Goal: Information Seeking & Learning: Learn about a topic

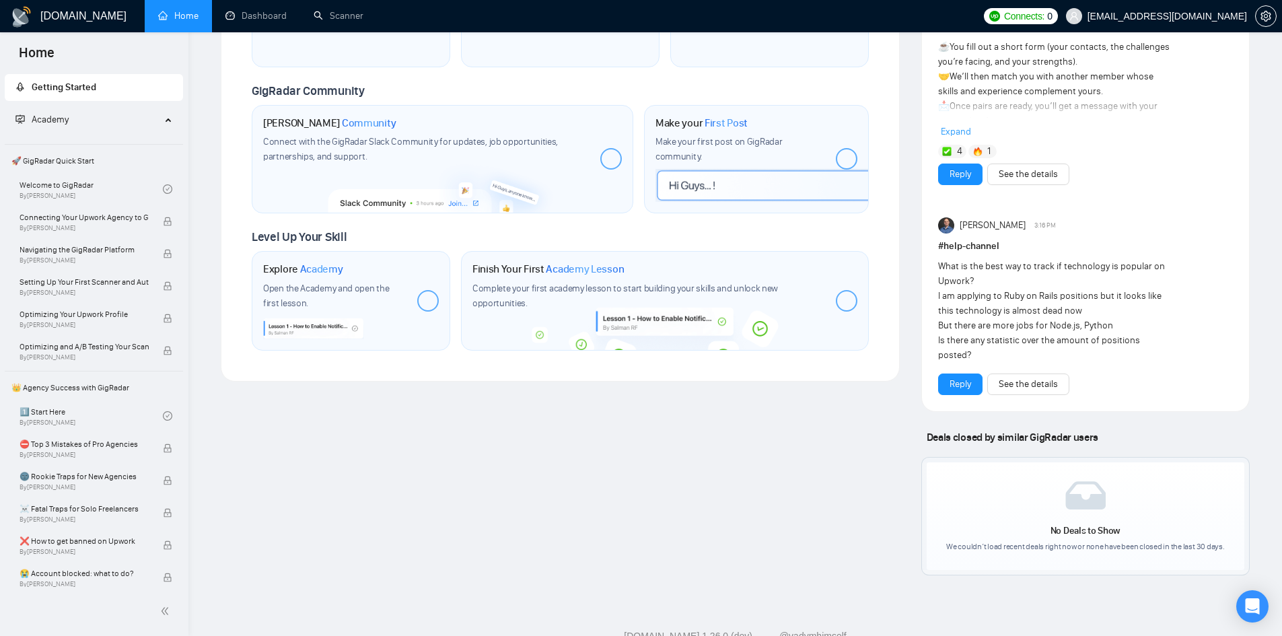
scroll to position [671, 0]
click at [274, 14] on link "Dashboard" at bounding box center [256, 15] width 61 height 11
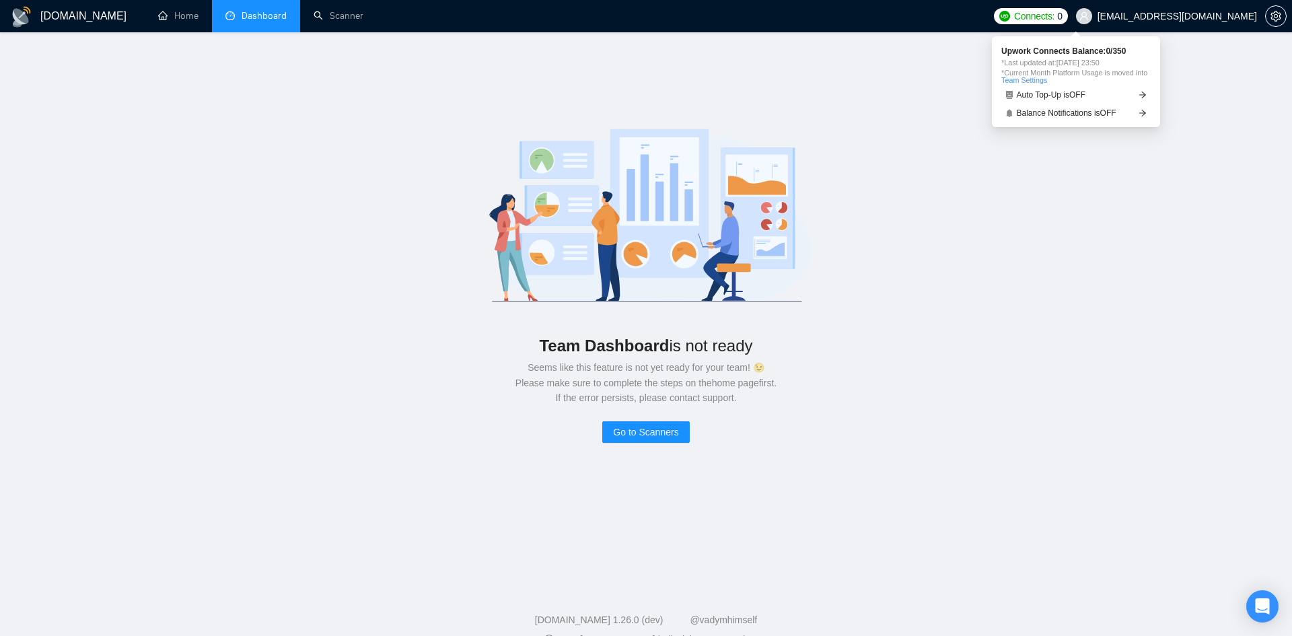
click at [1055, 18] on span "Connects:" at bounding box center [1034, 16] width 40 height 15
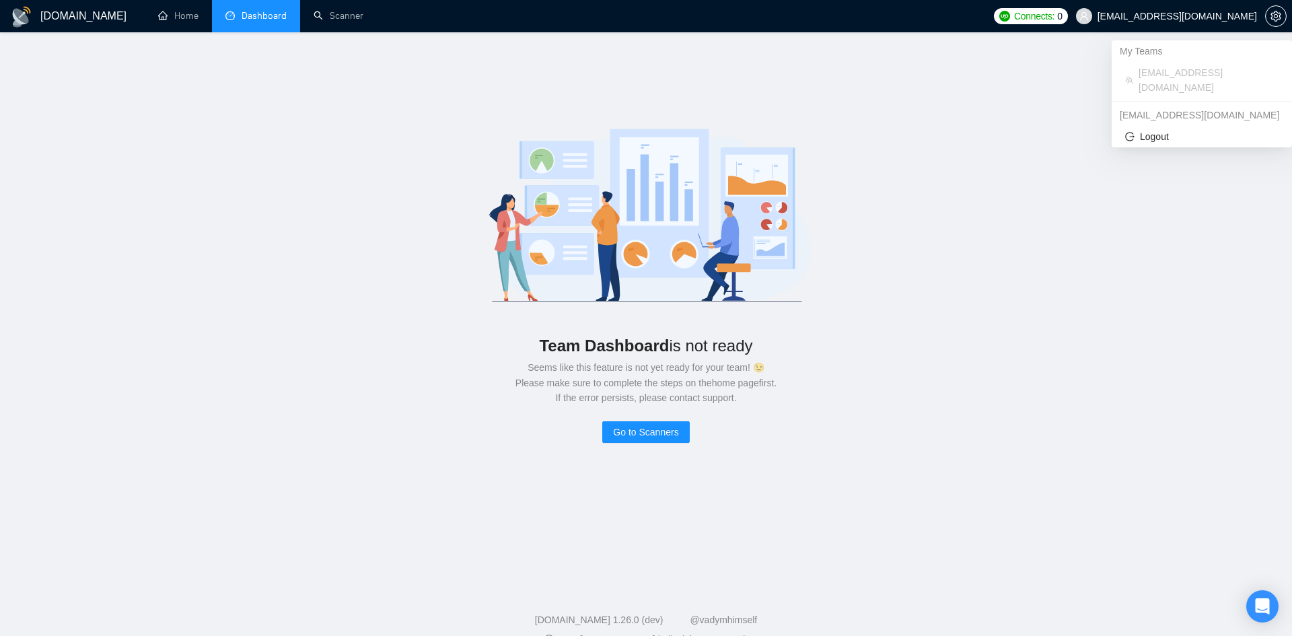
click at [1146, 16] on span "[EMAIL_ADDRESS][DOMAIN_NAME]" at bounding box center [1178, 16] width 160 height 0
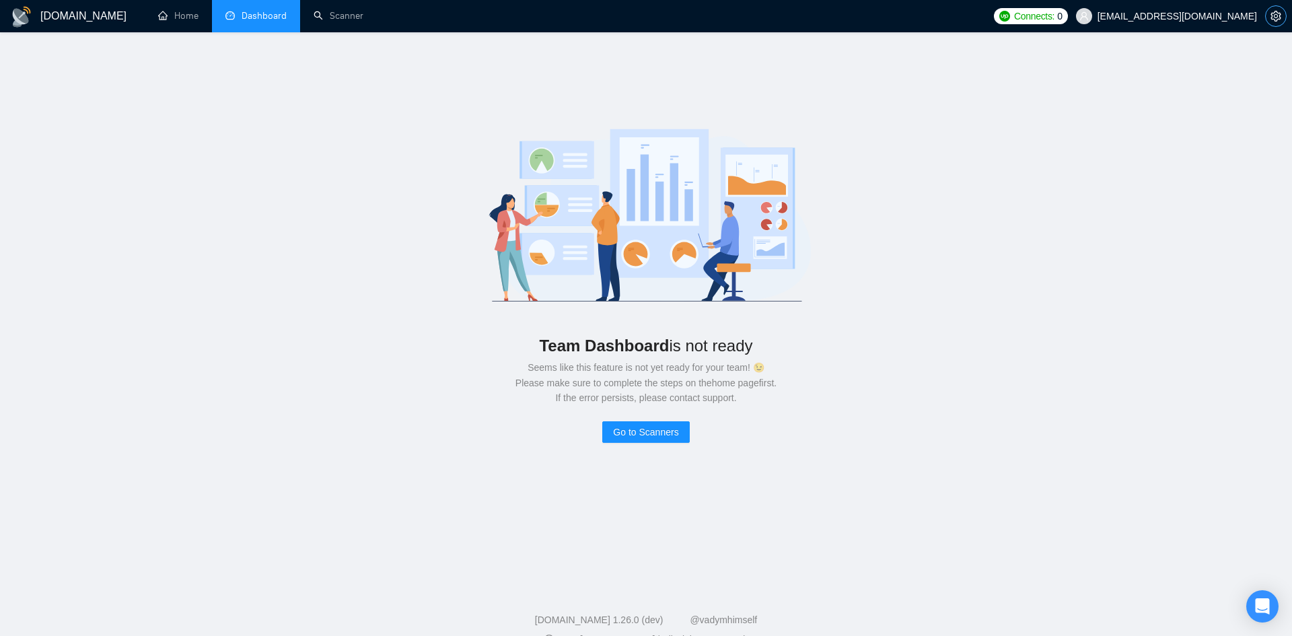
click at [1273, 12] on icon "setting" at bounding box center [1276, 16] width 11 height 11
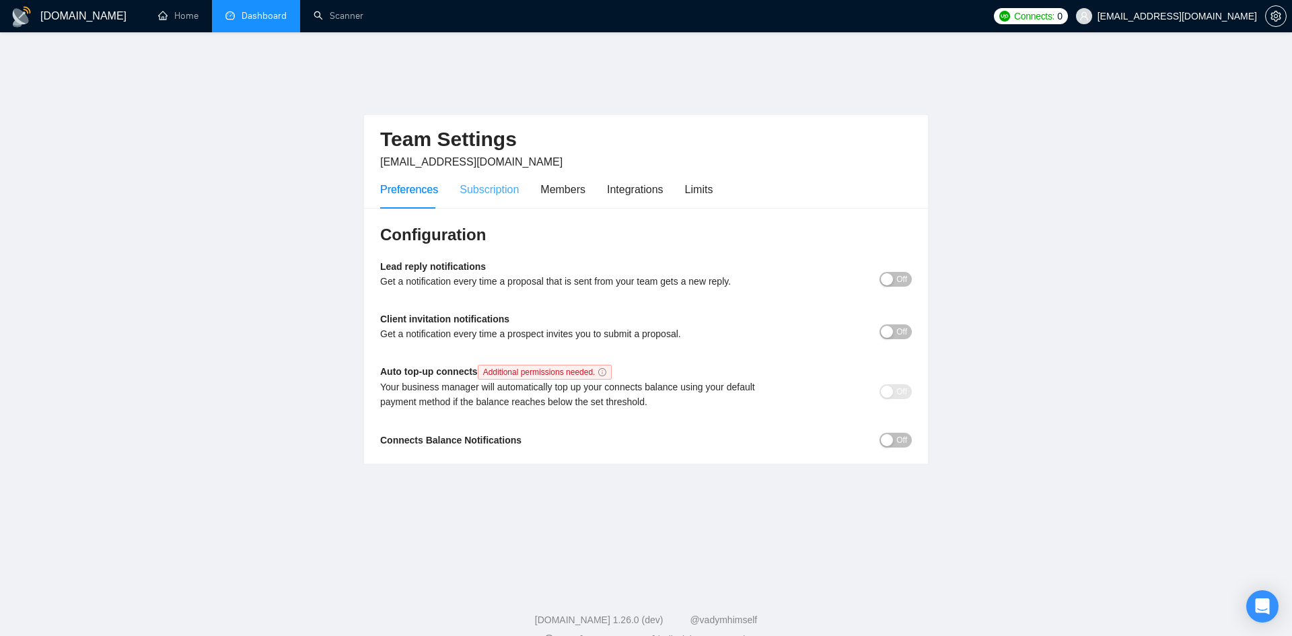
click at [477, 174] on div "Subscription" at bounding box center [489, 189] width 59 height 38
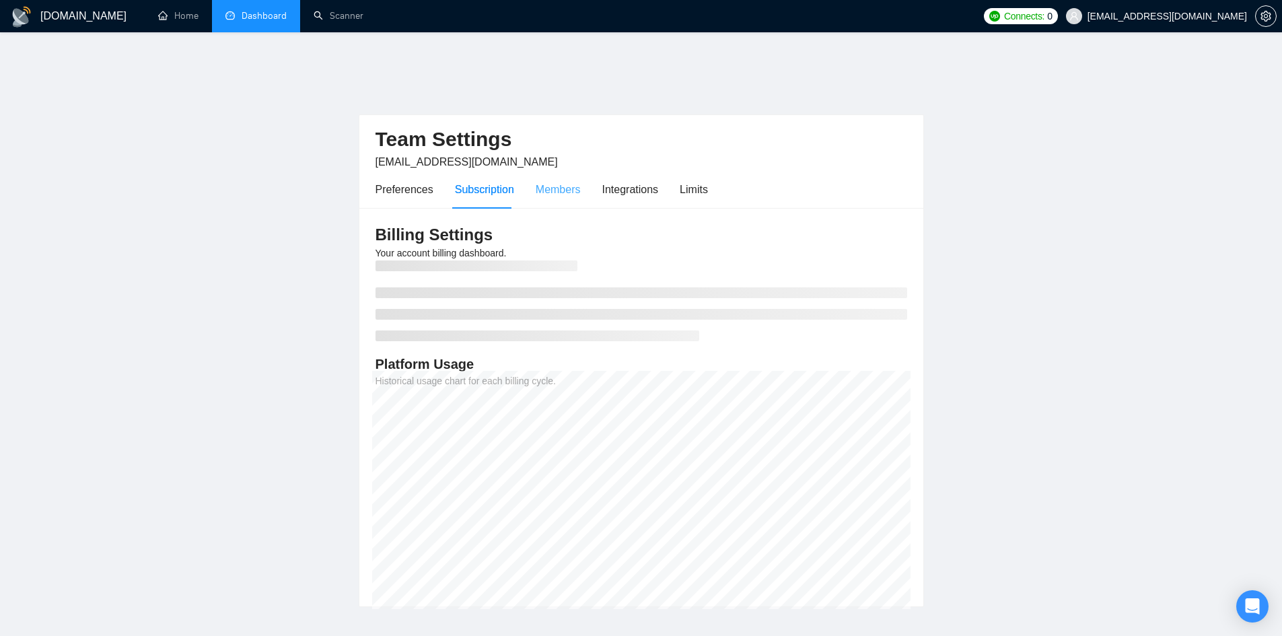
click at [547, 172] on div "Members" at bounding box center [558, 189] width 45 height 38
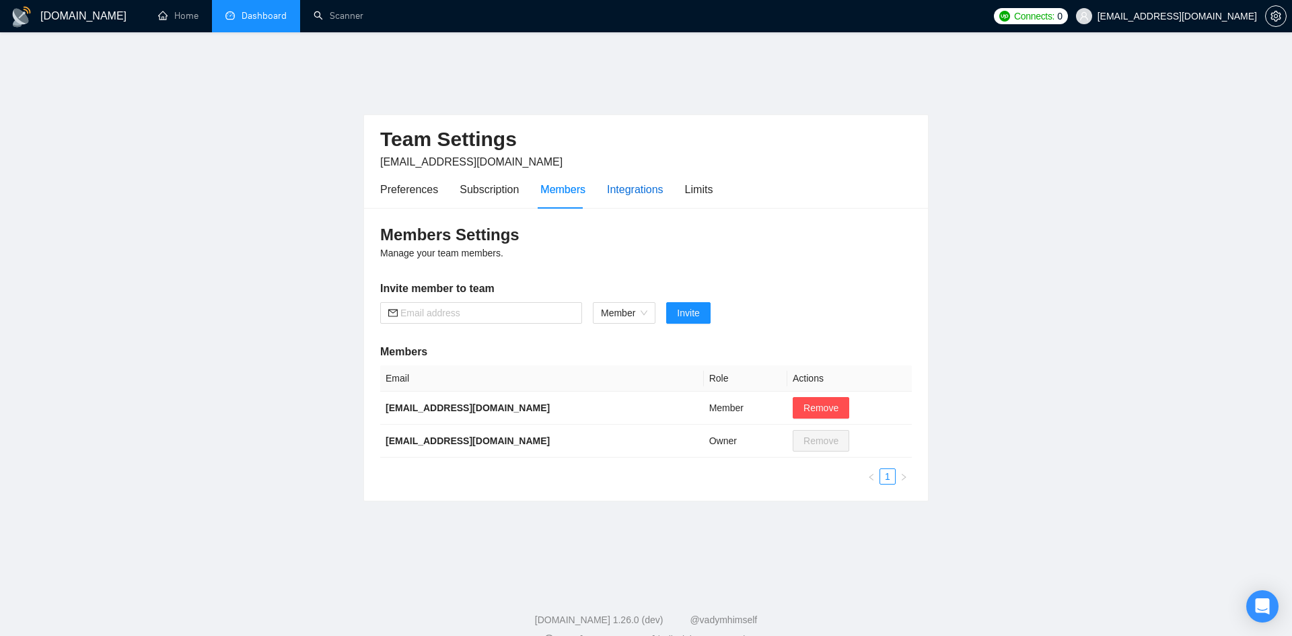
click at [629, 181] on div "Integrations" at bounding box center [635, 189] width 57 height 17
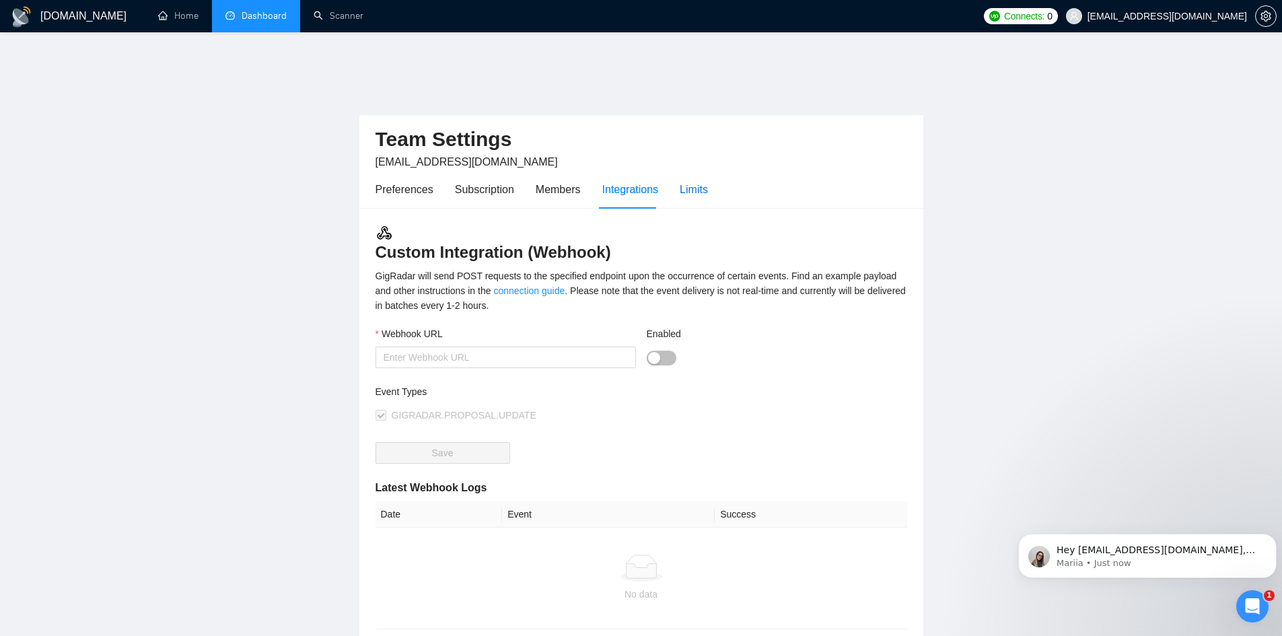
click at [683, 181] on div "Limits" at bounding box center [694, 189] width 28 height 17
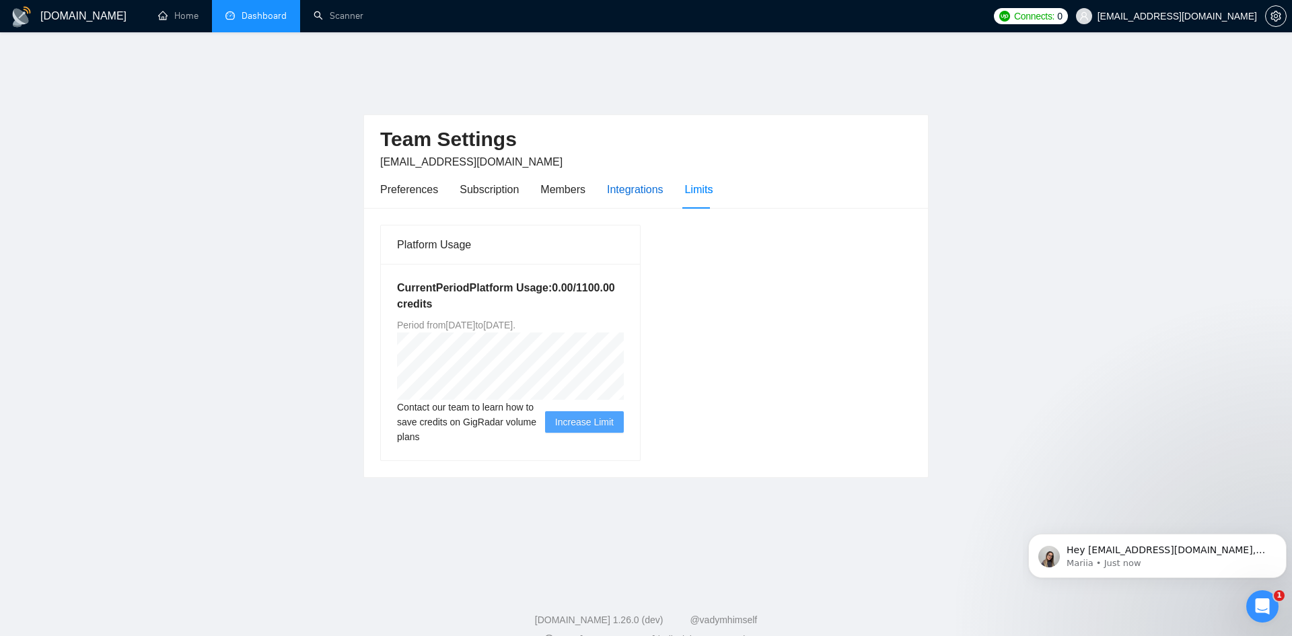
click at [625, 181] on div "Integrations" at bounding box center [635, 189] width 57 height 17
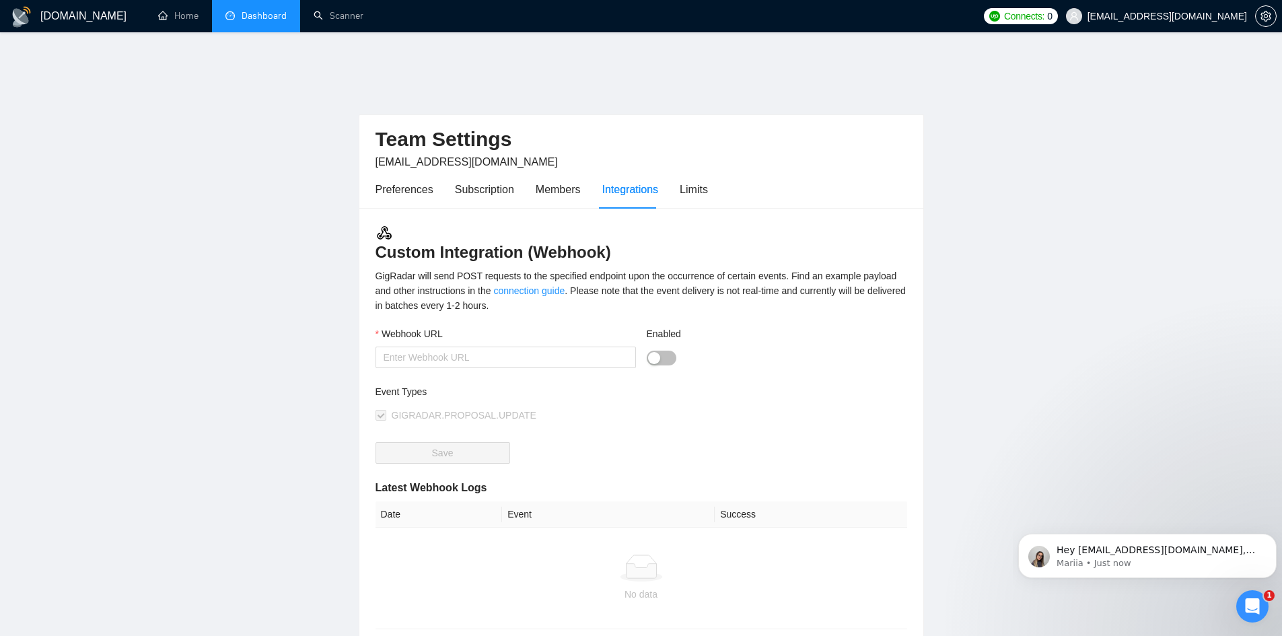
click at [248, 11] on link "Dashboard" at bounding box center [256, 15] width 61 height 11
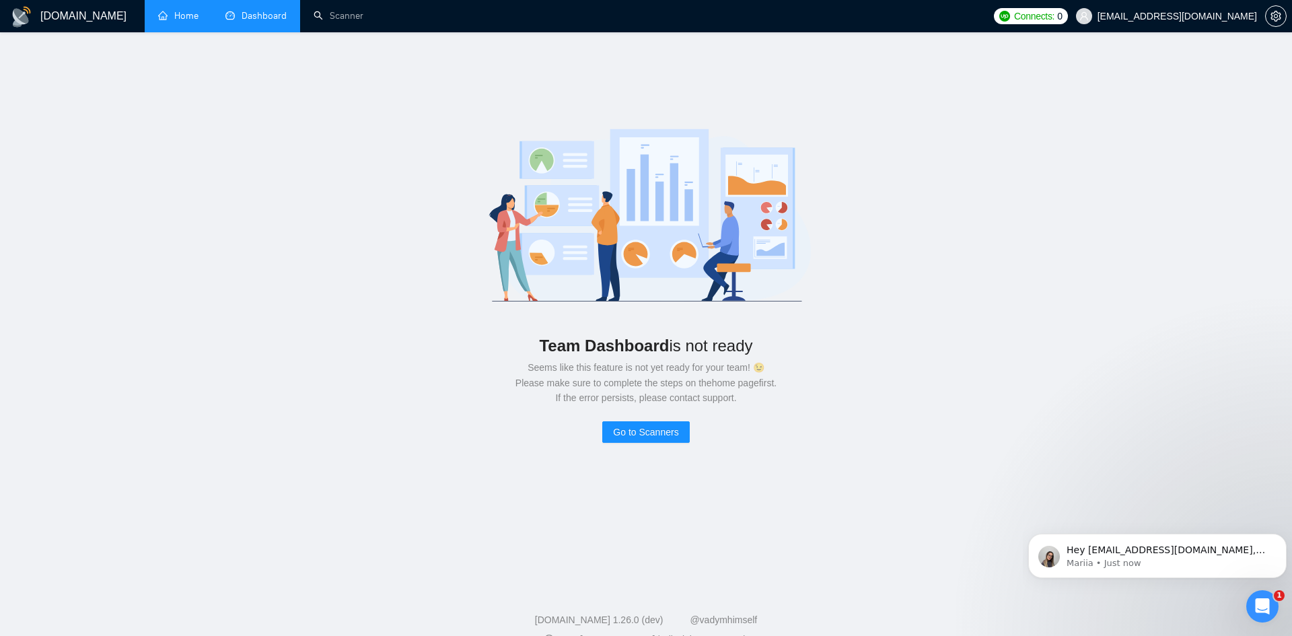
click at [179, 22] on link "Home" at bounding box center [178, 15] width 40 height 11
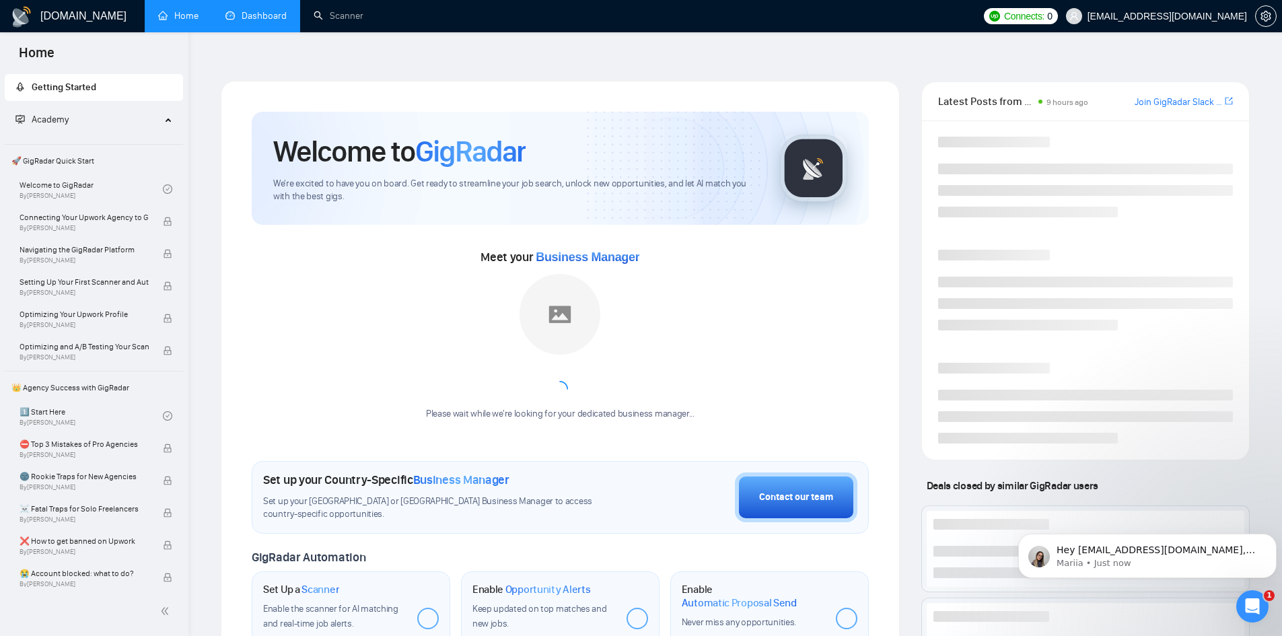
click at [127, 118] on span "Academy" at bounding box center [87, 119] width 145 height 27
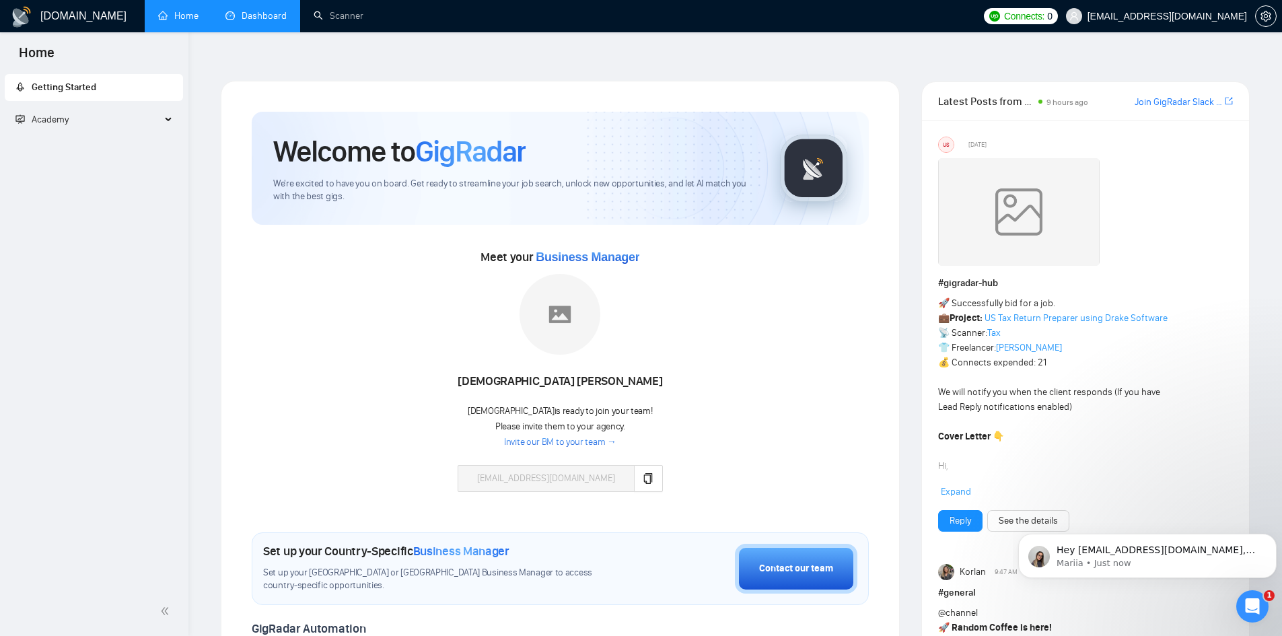
click at [124, 121] on span "Academy" at bounding box center [87, 119] width 145 height 27
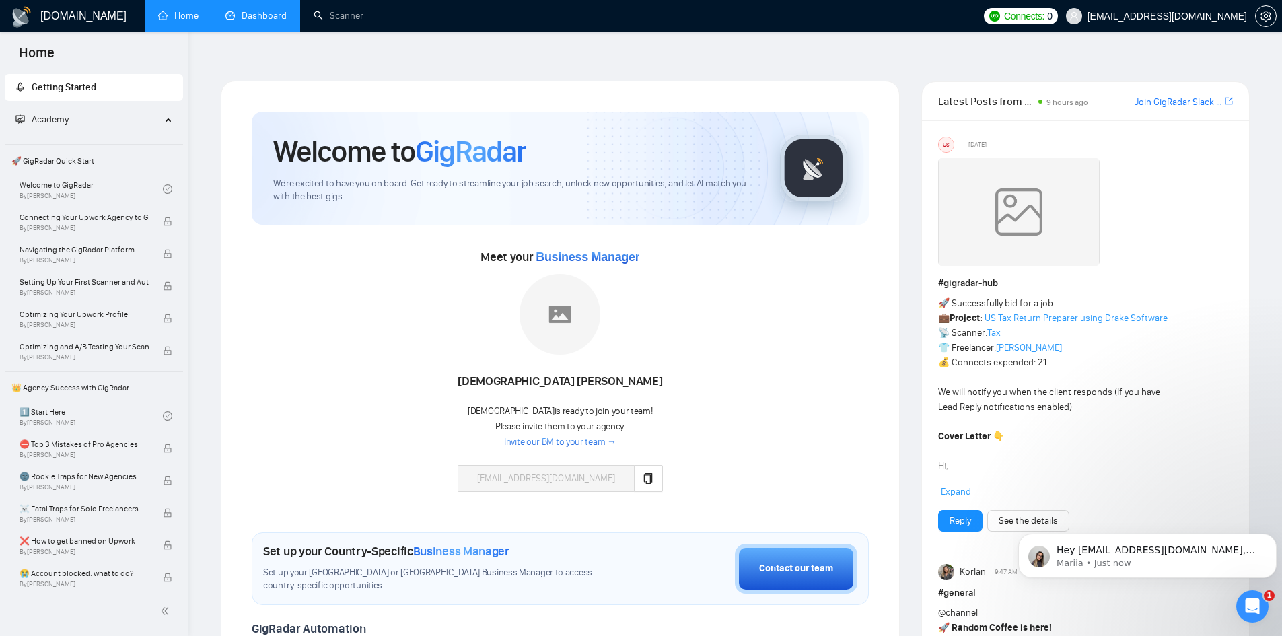
click at [123, 160] on span "🚀 GigRadar Quick Start" at bounding box center [94, 160] width 176 height 27
click at [79, 188] on link "Welcome to GigRadar By [PERSON_NAME]" at bounding box center [91, 189] width 143 height 30
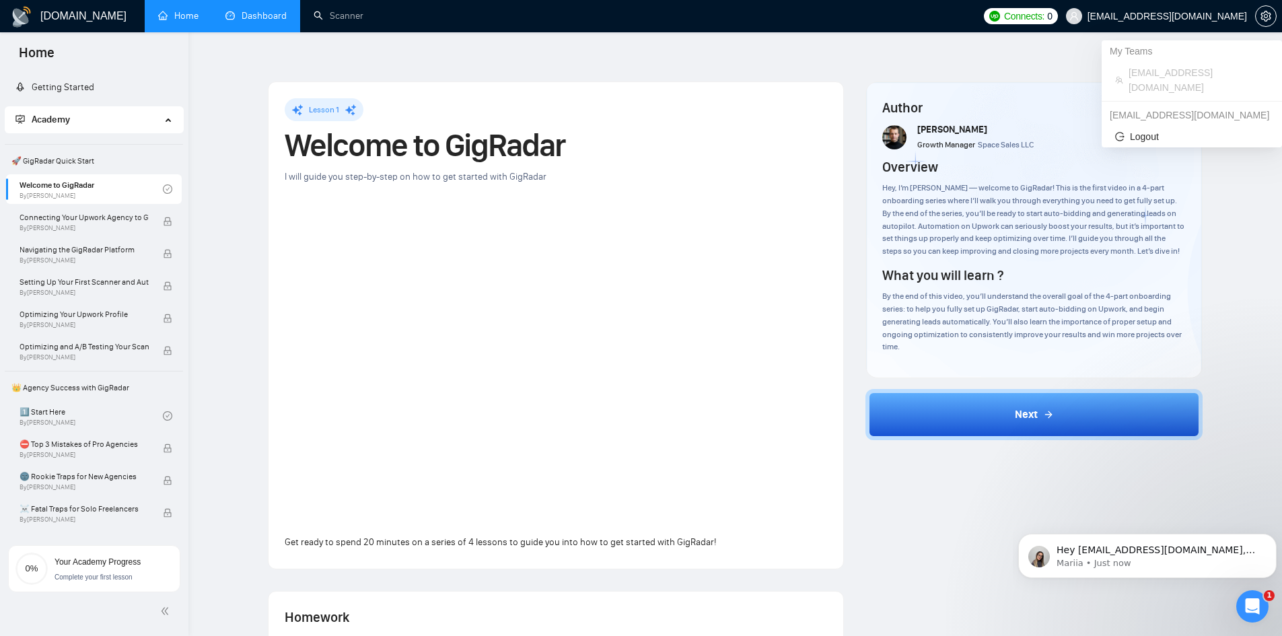
click at [1206, 23] on span "[EMAIL_ADDRESS][DOMAIN_NAME]" at bounding box center [1156, 16] width 197 height 43
click at [1161, 9] on span "[EMAIL_ADDRESS][DOMAIN_NAME]" at bounding box center [1156, 16] width 197 height 43
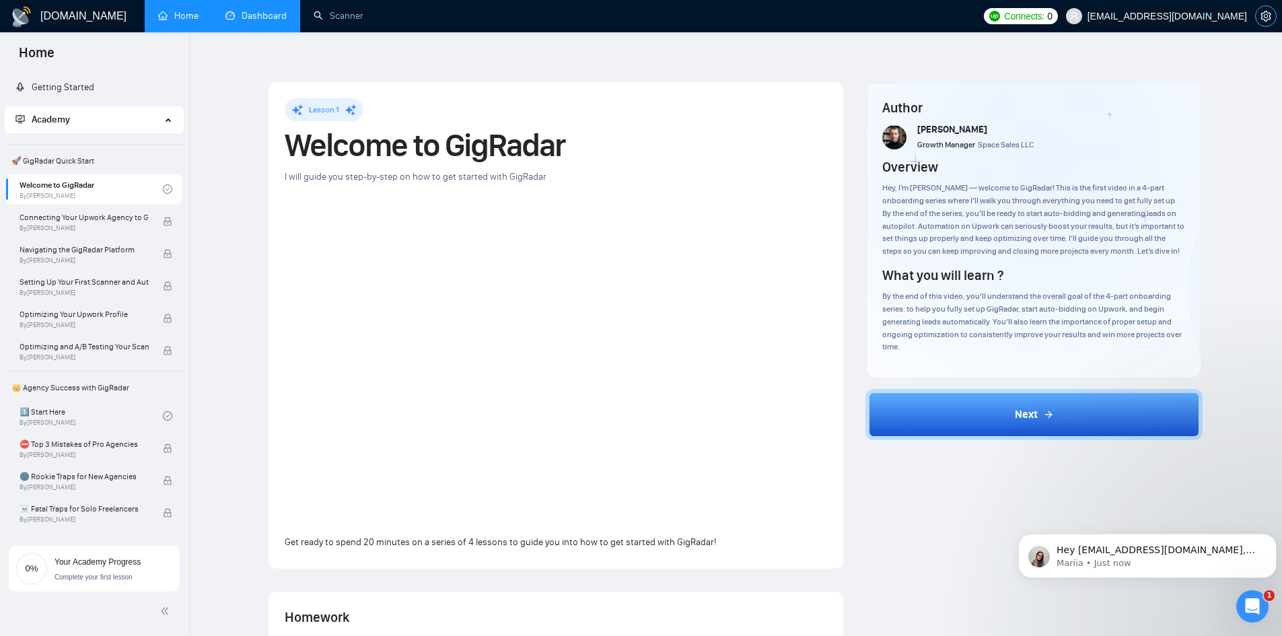
click at [1259, 21] on span "setting" at bounding box center [1266, 16] width 20 height 11
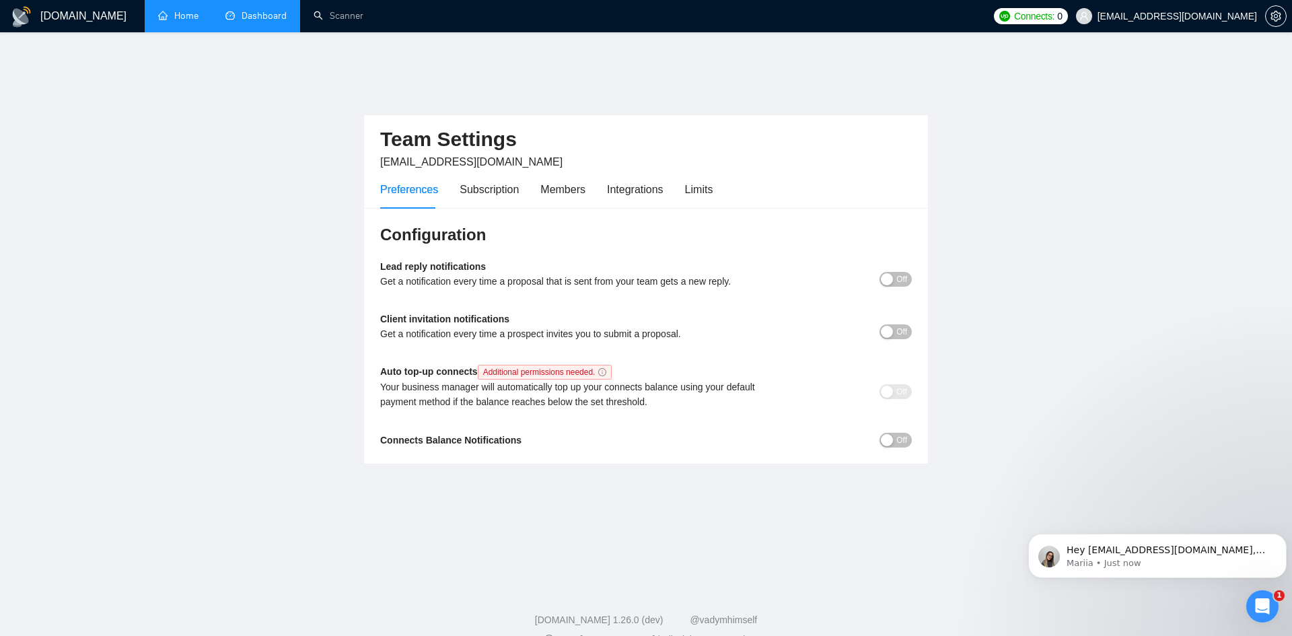
click at [81, 6] on h1 "[DOMAIN_NAME]" at bounding box center [83, 16] width 86 height 32
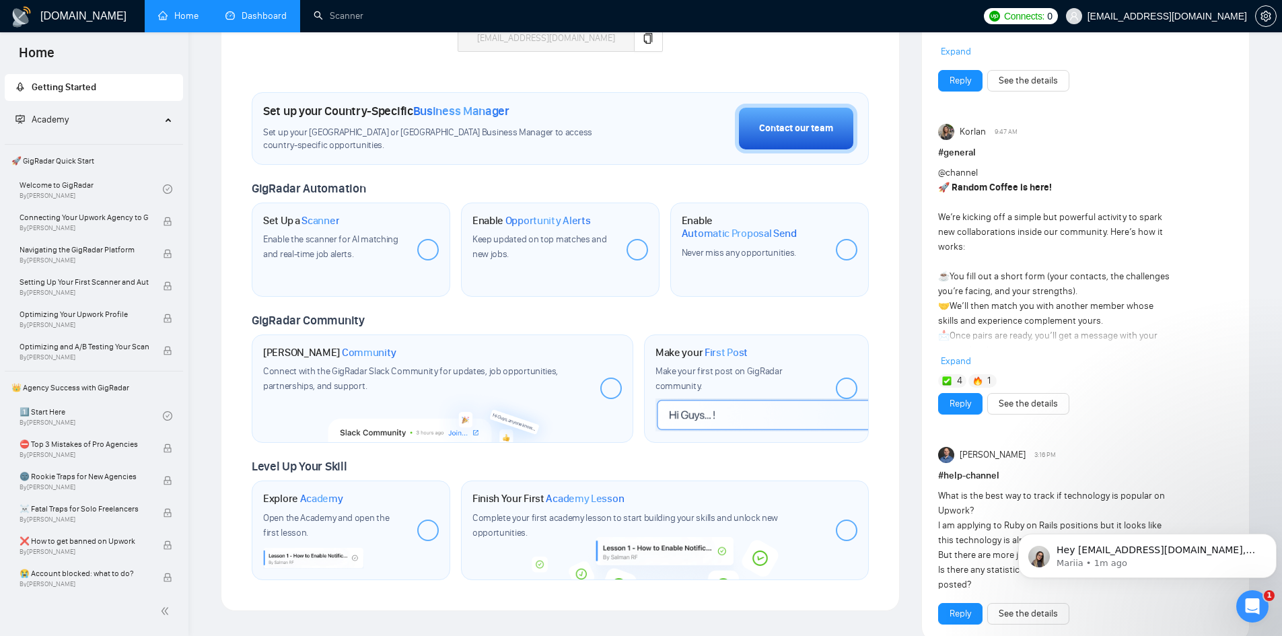
scroll to position [429, 0]
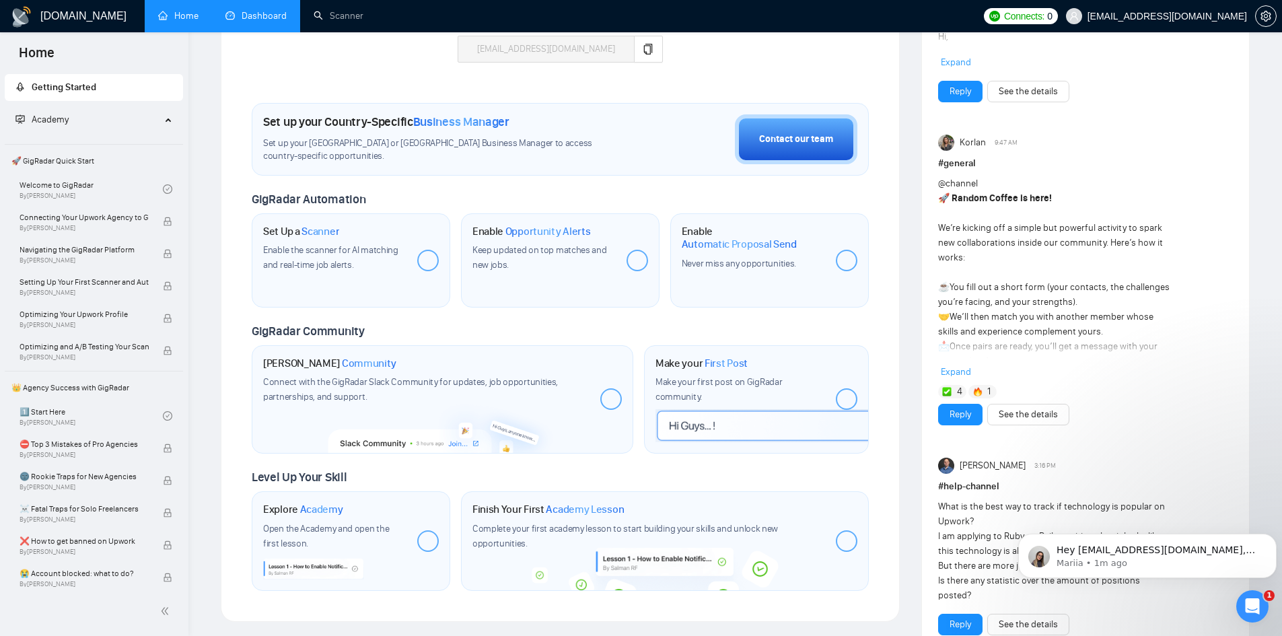
click at [346, 243] on div "Enable the scanner for AI matching and real-time job alerts." at bounding box center [334, 258] width 143 height 30
